Goal: Task Accomplishment & Management: Manage account settings

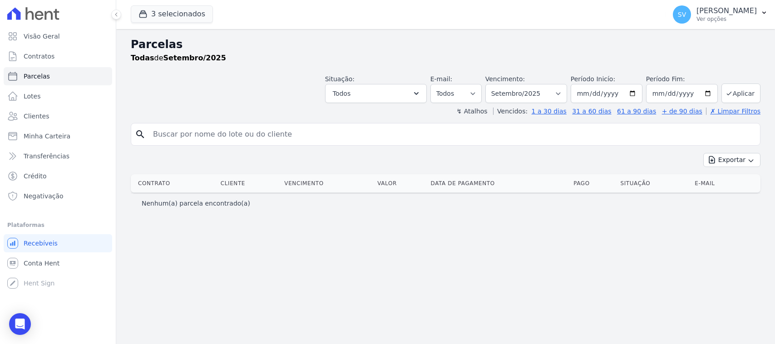
select select
drag, startPoint x: 274, startPoint y: 132, endPoint x: 372, endPoint y: 107, distance: 101.7
click at [276, 132] on input "search" at bounding box center [451, 134] width 608 height 18
click at [541, 88] on select "[GEOGRAPHIC_DATA] por período ──────── Todos os meses Outubro/2022 Novembro/202…" at bounding box center [526, 93] width 82 height 19
select select "08/2025"
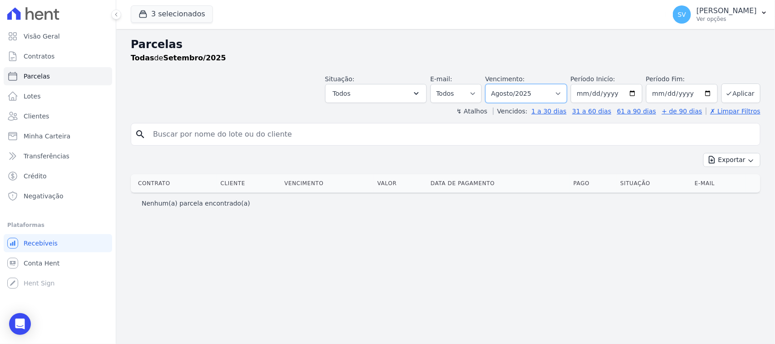
click at [497, 84] on select "[GEOGRAPHIC_DATA] por período ──────── Todos os meses Outubro/2022 Novembro/202…" at bounding box center [526, 93] width 82 height 19
select select
click at [467, 138] on input "[PERSON_NAME]" at bounding box center [451, 134] width 608 height 18
drag, startPoint x: 467, startPoint y: 138, endPoint x: 37, endPoint y: 173, distance: 432.0
click at [37, 173] on div "Visão Geral Contratos Parcelas Lotes Clientes Minha Carteira Transferências Cré…" at bounding box center [387, 172] width 775 height 344
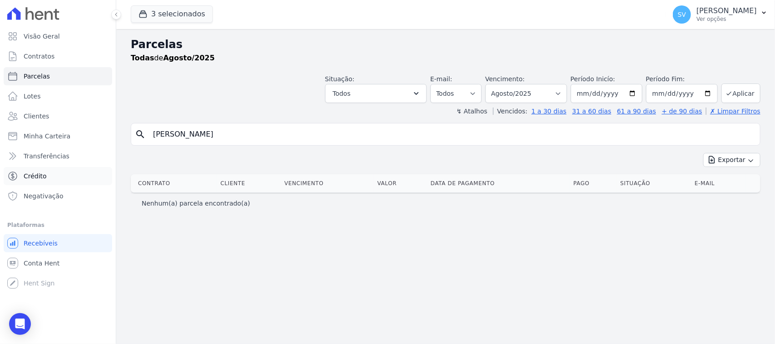
type input "ROBSON DA SILVA"
select select
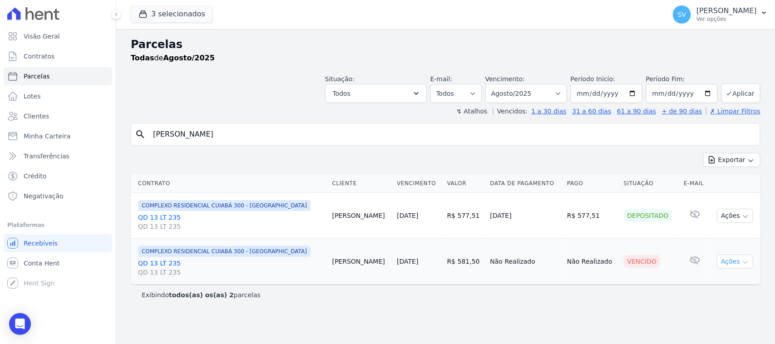
click at [729, 256] on button "Ações" at bounding box center [734, 262] width 36 height 14
click at [731, 283] on link "Ver boleto" at bounding box center [730, 282] width 87 height 17
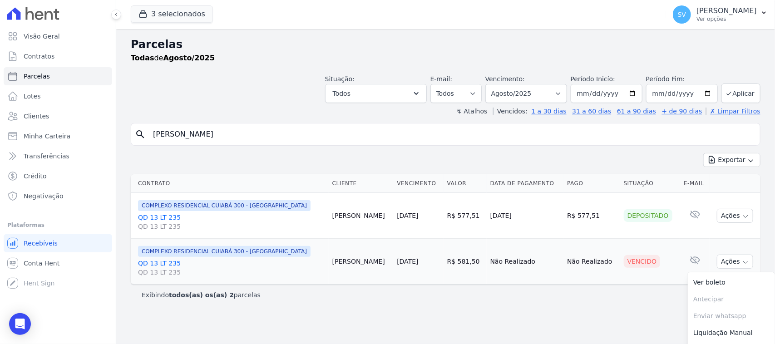
drag, startPoint x: 322, startPoint y: 218, endPoint x: 669, endPoint y: 180, distance: 349.2
click at [722, 210] on tr "COMPLEXO RESIDENCIAL CUIABÁ 300 - JOÃO DE BARRO QD 13 LT 235 QD 13 LT 235 Robso…" at bounding box center [445, 216] width 629 height 46
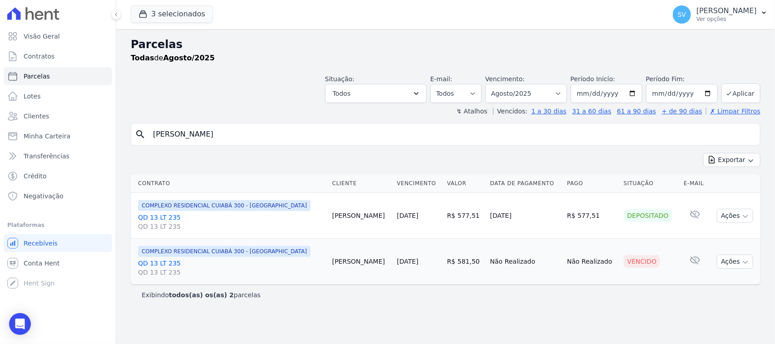
click at [594, 152] on div "search ROBSON DA SILVA Exportar Exportar PDF Exportar CSV Contrato Cliente Venc…" at bounding box center [445, 214] width 629 height 182
